Goal: Task Accomplishment & Management: Manage account settings

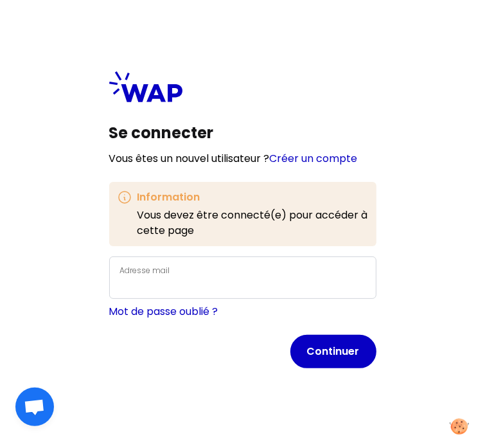
click at [146, 276] on label "Adresse mail" at bounding box center [145, 270] width 50 height 11
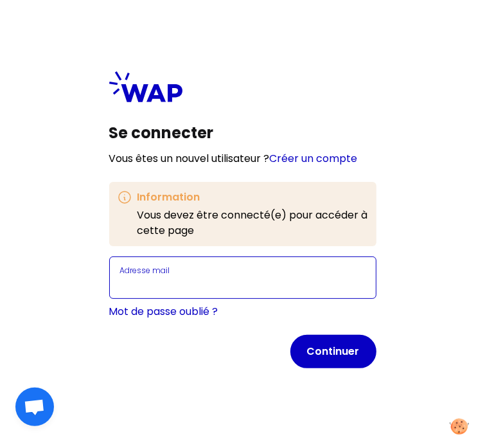
click at [146, 278] on input "Adresse mail" at bounding box center [242, 285] width 245 height 15
paste input "Bienvenueaecopia!"
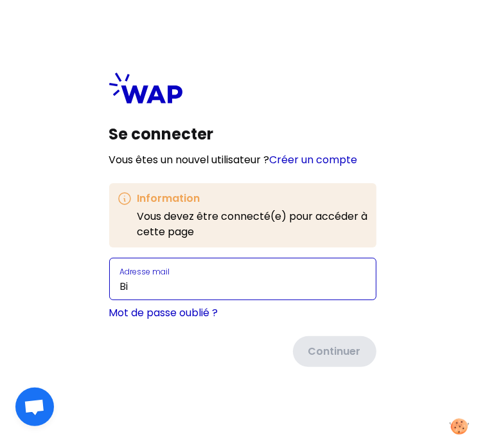
type input "B"
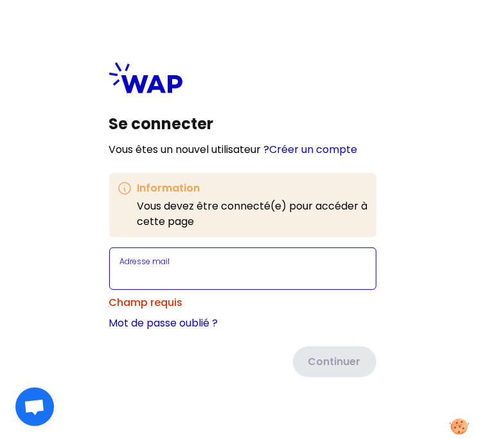
click at [177, 269] on input "Adresse mail" at bounding box center [242, 276] width 245 height 15
paste input "[EMAIL_ADDRESS][DOMAIN_NAME]"
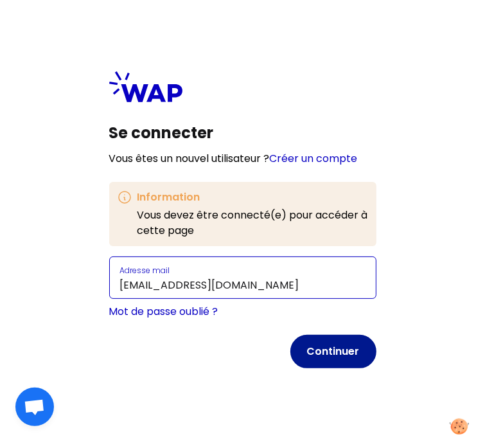
type input "[EMAIL_ADDRESS][DOMAIN_NAME]"
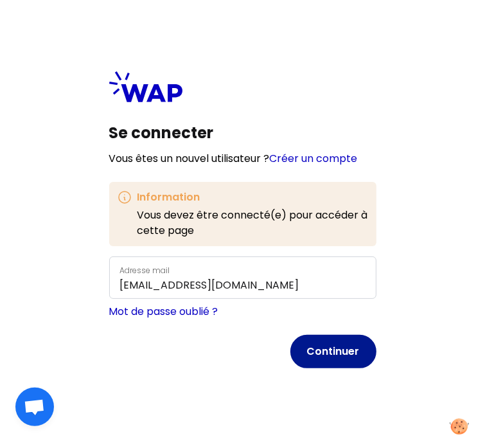
click at [338, 351] on button "Continuer" at bounding box center [333, 351] width 86 height 33
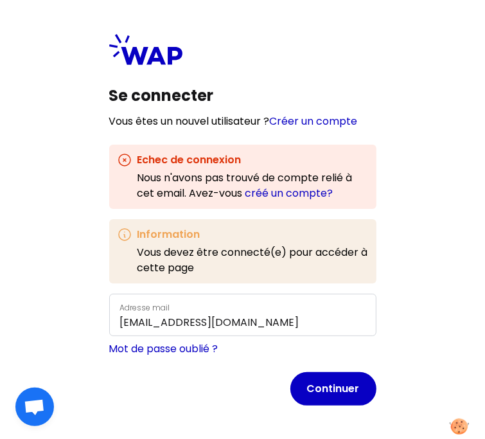
click at [186, 394] on div "Continuer" at bounding box center [242, 388] width 267 height 33
drag, startPoint x: 441, startPoint y: 314, endPoint x: 339, endPoint y: 280, distance: 107.7
click at [339, 280] on div "Se connecter Vous êtes un nouvel utilisateur ? Créer un compte Echec de connexi…" at bounding box center [242, 219] width 485 height 439
